Goal: Task Accomplishment & Management: Complete application form

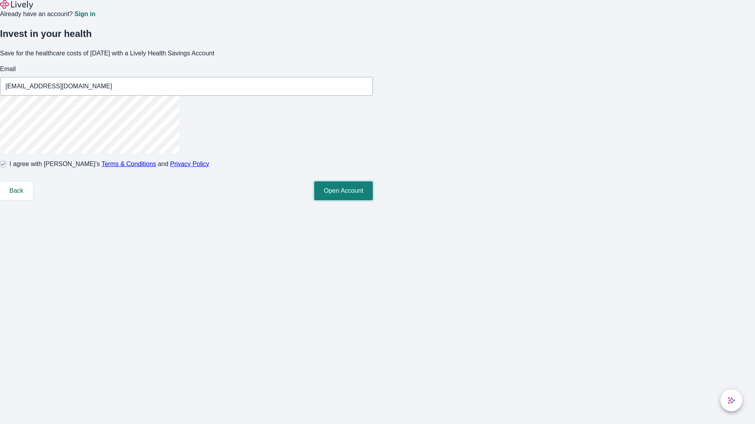
click at [373, 200] on button "Open Account" at bounding box center [343, 191] width 59 height 19
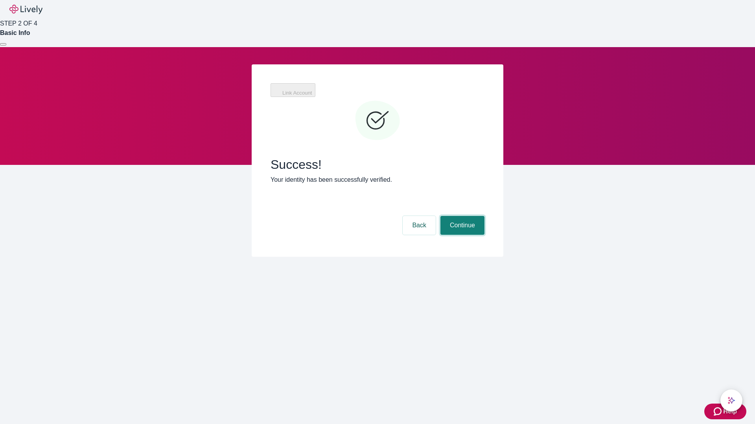
click at [461, 216] on button "Continue" at bounding box center [462, 225] width 44 height 19
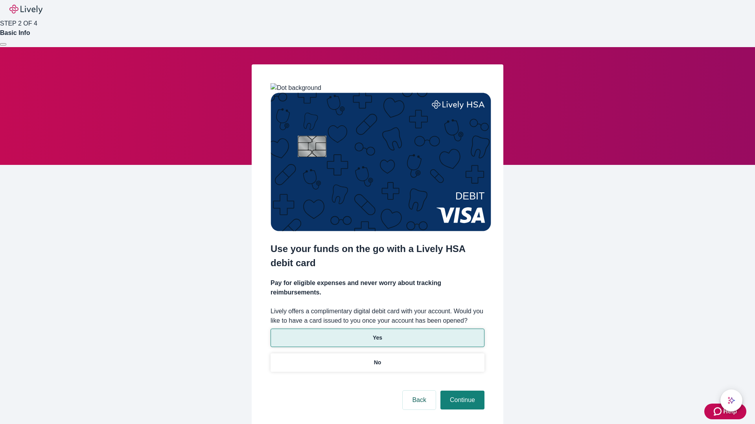
click at [377, 334] on p "Yes" at bounding box center [377, 338] width 9 height 8
click at [461, 391] on button "Continue" at bounding box center [462, 400] width 44 height 19
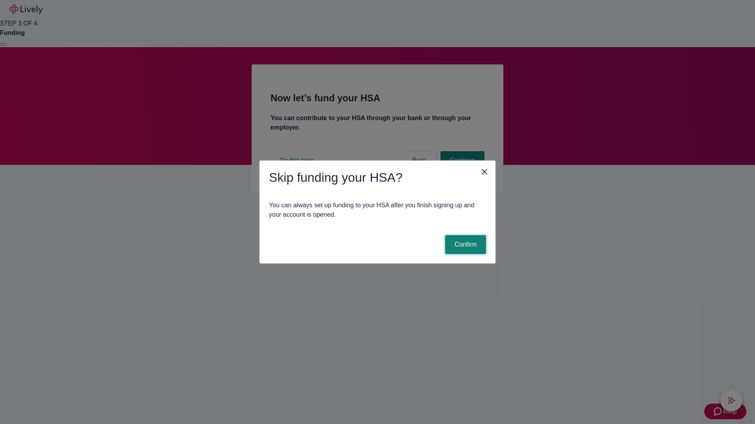
click at [464, 245] on button "Confirm" at bounding box center [465, 244] width 41 height 19
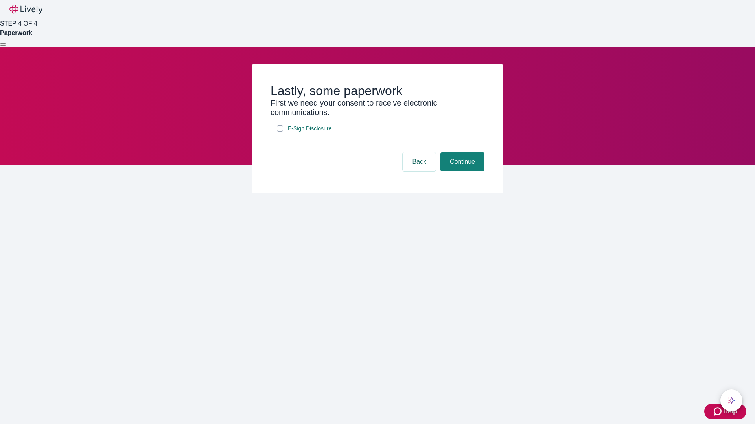
click at [280, 132] on input "E-Sign Disclosure" at bounding box center [280, 128] width 6 height 6
checkbox input "true"
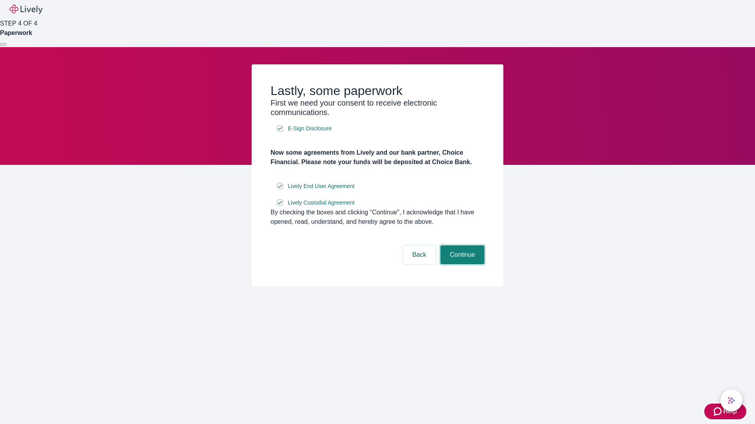
click at [461, 265] on button "Continue" at bounding box center [462, 255] width 44 height 19
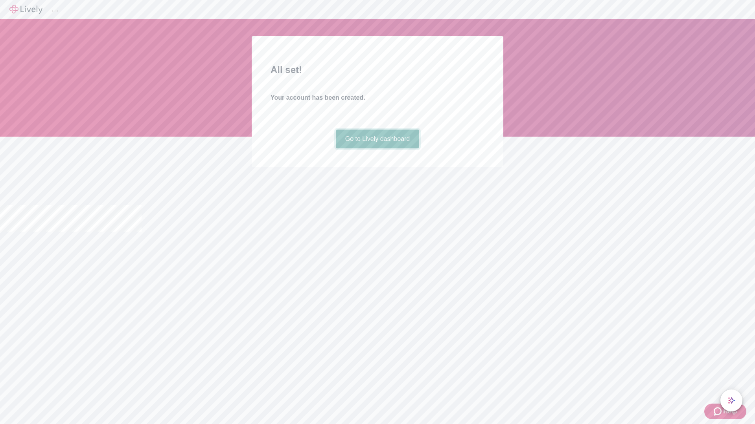
click at [377, 149] on link "Go to Lively dashboard" at bounding box center [378, 139] width 84 height 19
